Goal: Find specific page/section: Find specific page/section

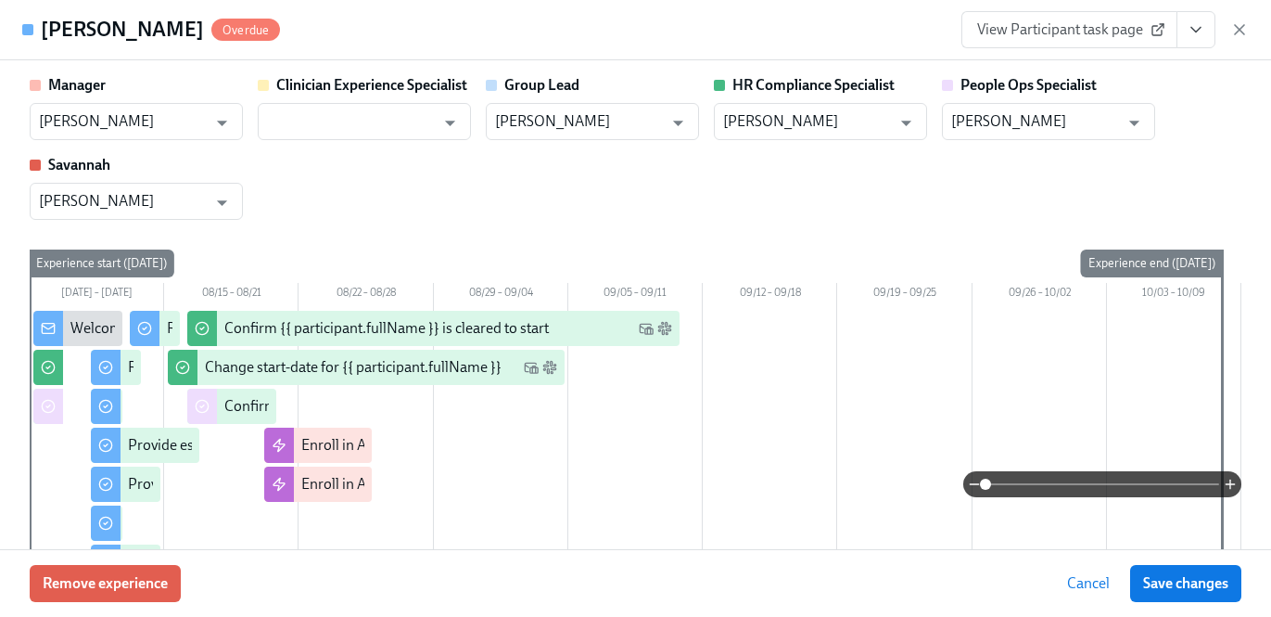
scroll to position [0, 21629]
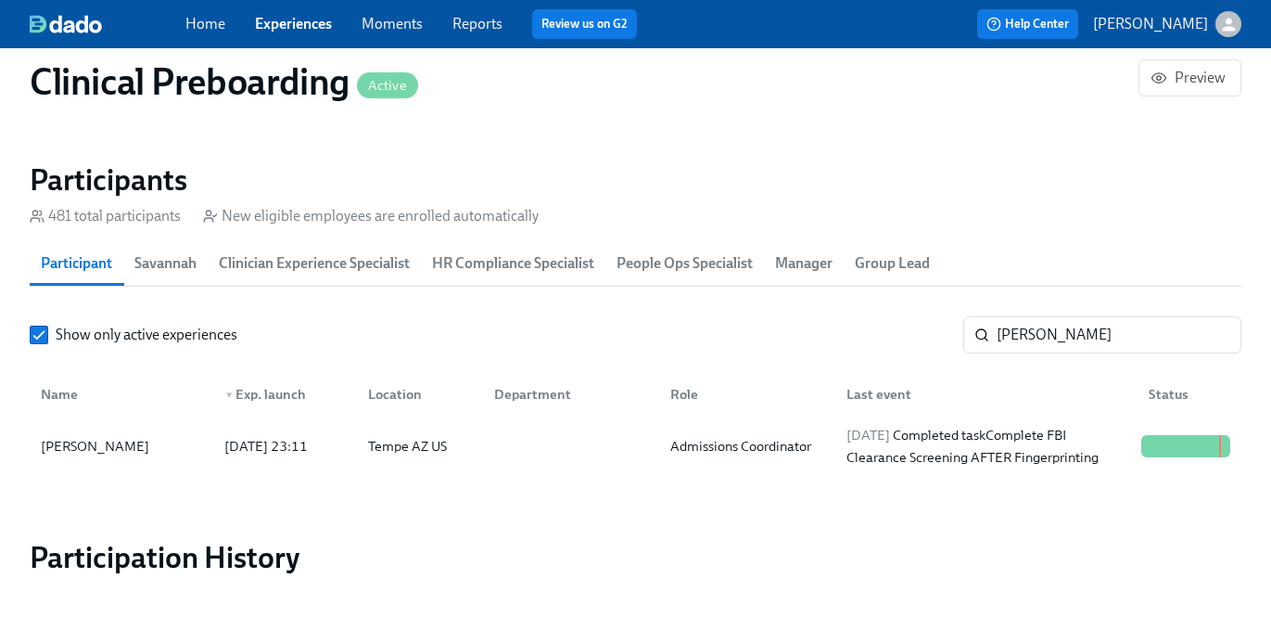
click at [310, 23] on link "Experiences" at bounding box center [293, 24] width 77 height 18
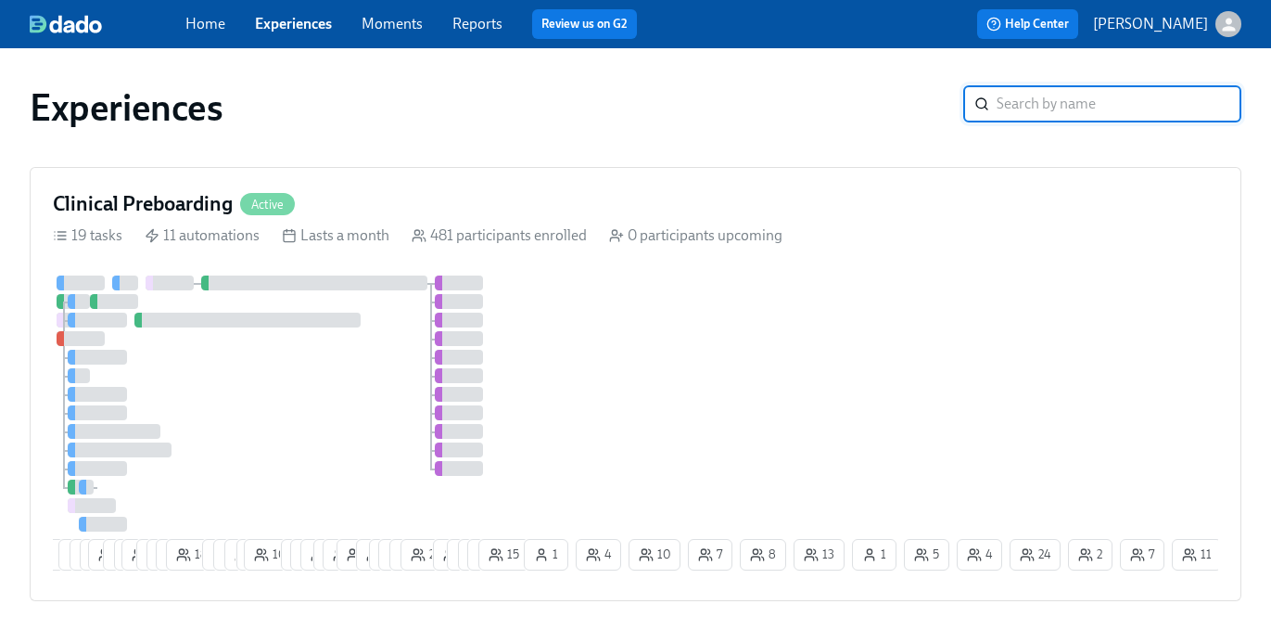
scroll to position [395, 0]
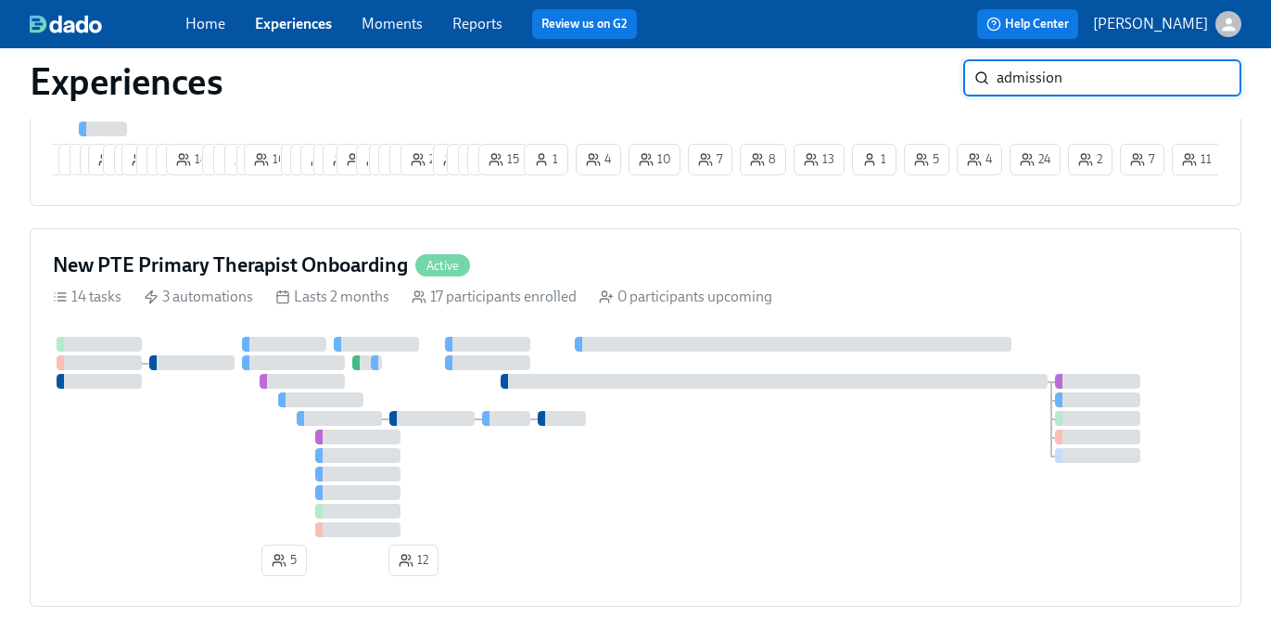
type input "admission"
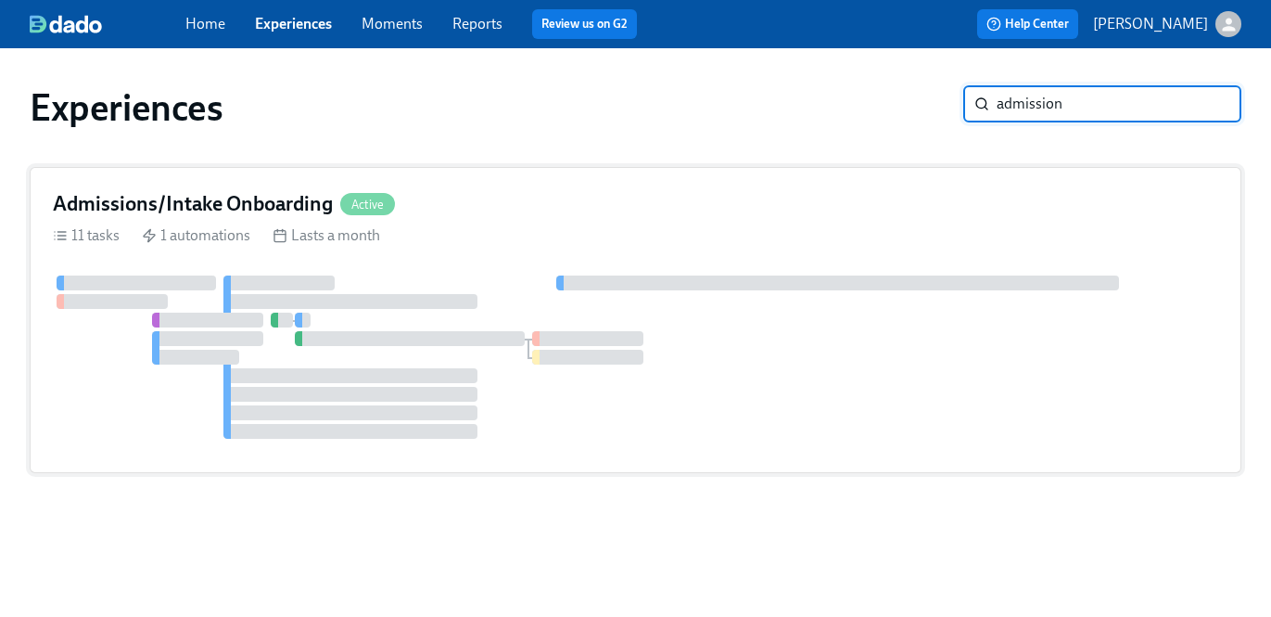
scroll to position [0, 0]
click at [834, 378] on div at bounding box center [636, 356] width 1166 height 163
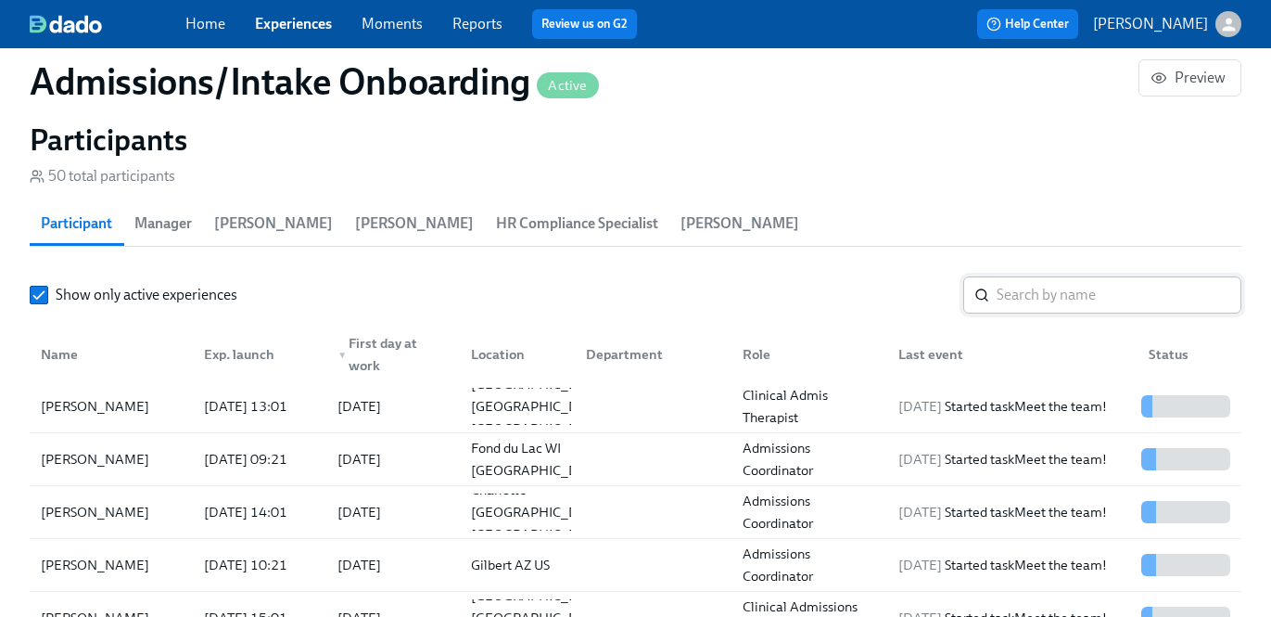
click at [1058, 302] on input "search" at bounding box center [1119, 294] width 245 height 37
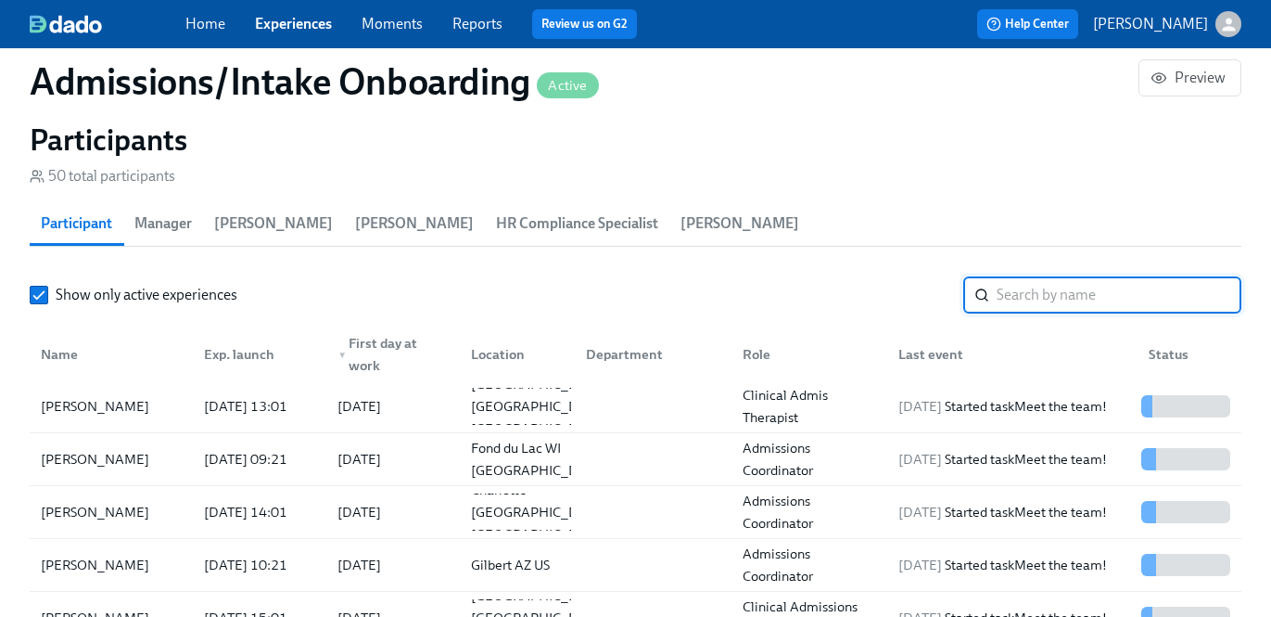
paste input "[PERSON_NAME]"
type input "[PERSON_NAME]"
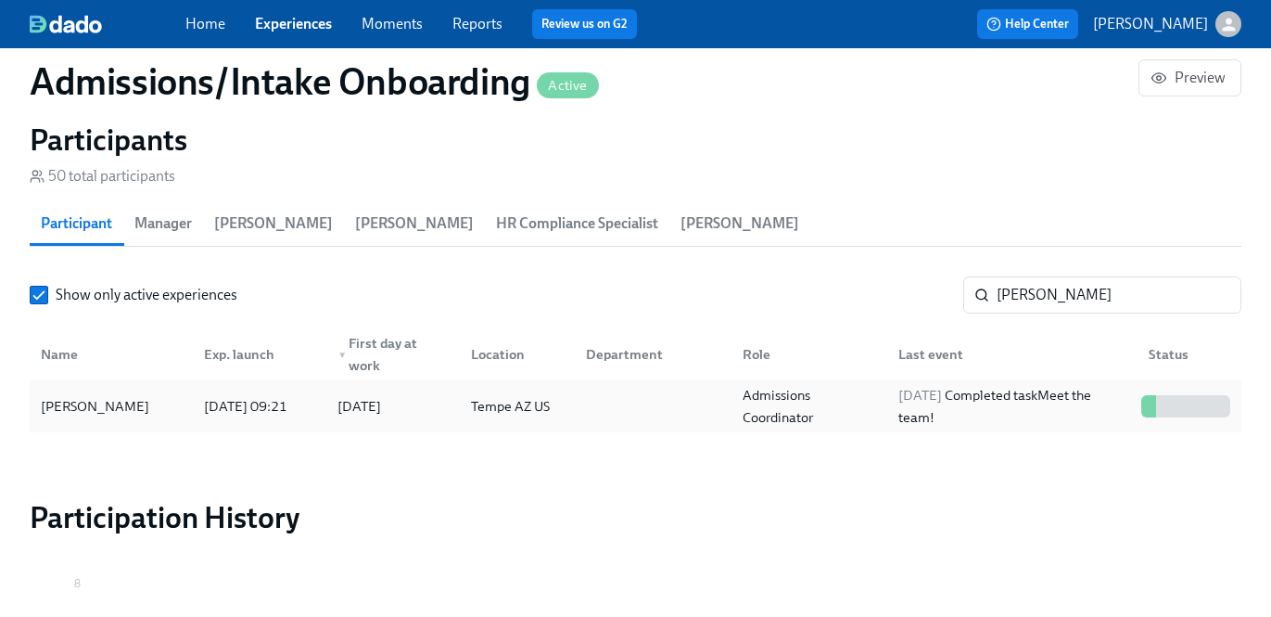
click at [842, 398] on div "Admissions Coordinator" at bounding box center [809, 406] width 148 height 45
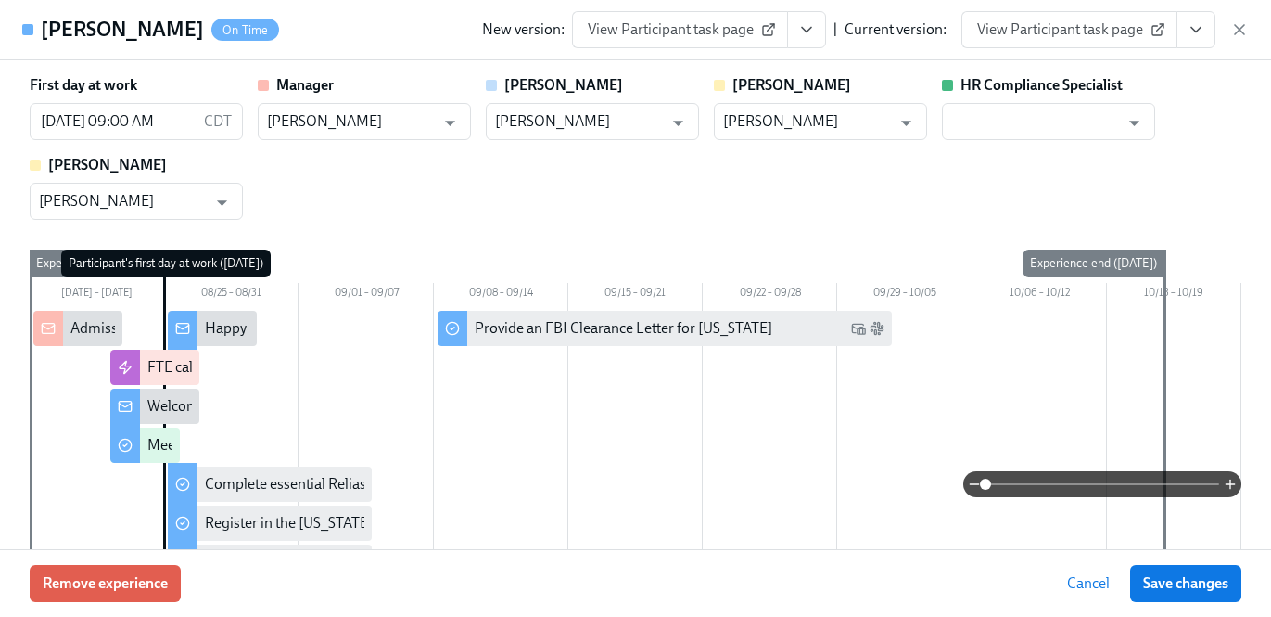
click at [1124, 22] on span "View Participant task page" at bounding box center [1069, 29] width 185 height 19
